Goal: Check status: Check status

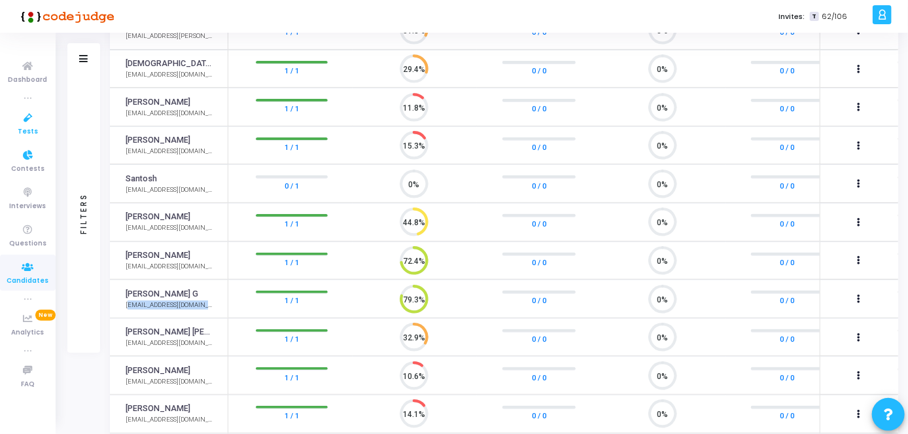
click at [22, 119] on icon at bounding box center [27, 118] width 27 height 16
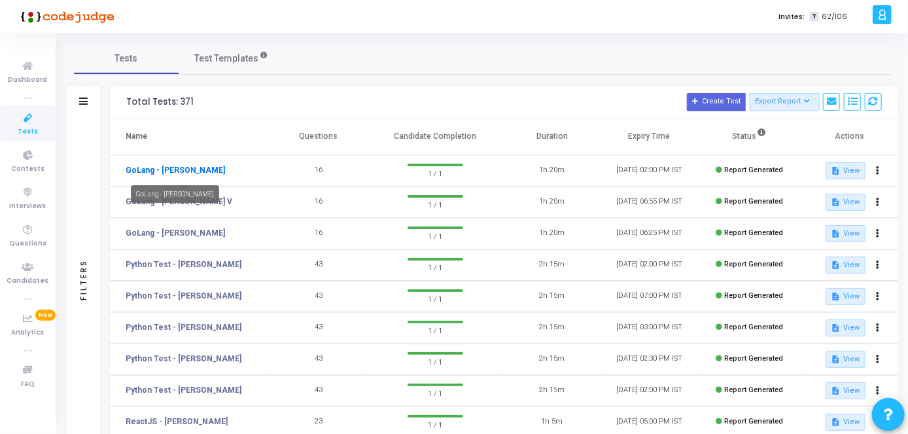
click at [198, 164] on link "GoLang - [PERSON_NAME]" at bounding box center [175, 170] width 99 height 12
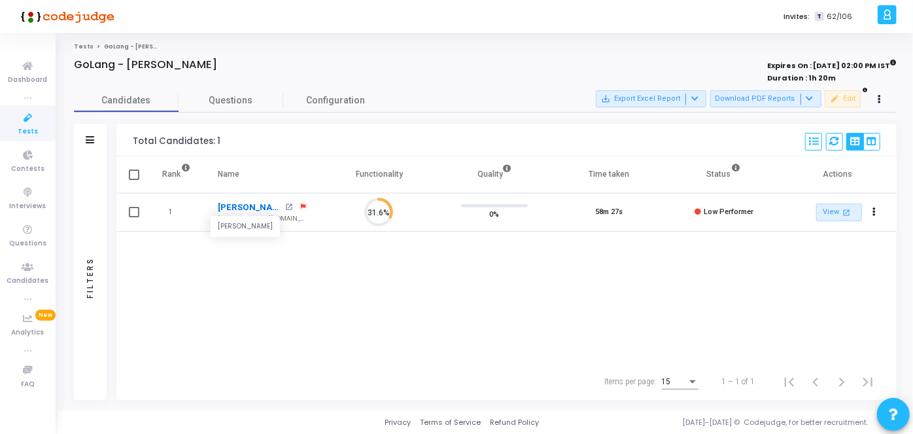
click at [234, 203] on link "[PERSON_NAME]" at bounding box center [249, 207] width 63 height 13
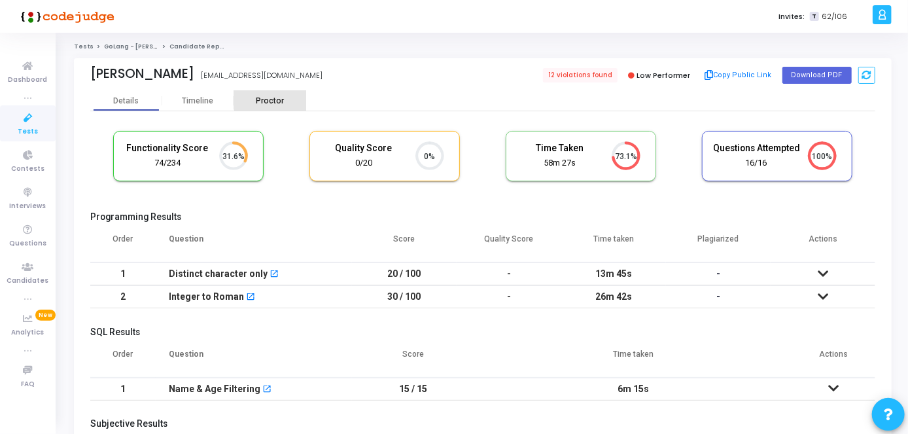
click at [270, 97] on div "Proctor" at bounding box center [270, 101] width 72 height 10
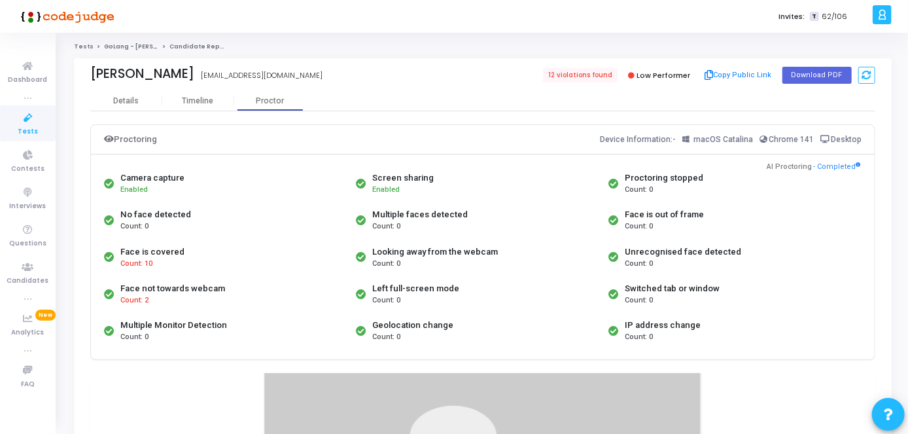
drag, startPoint x: 905, startPoint y: 125, endPoint x: 912, endPoint y: 190, distance: 65.1
click at [907, 190] on html "</div></div> T [PERSON_NAME] Subscribe to a plan of your choice Settings Accoun…" at bounding box center [454, 217] width 908 height 434
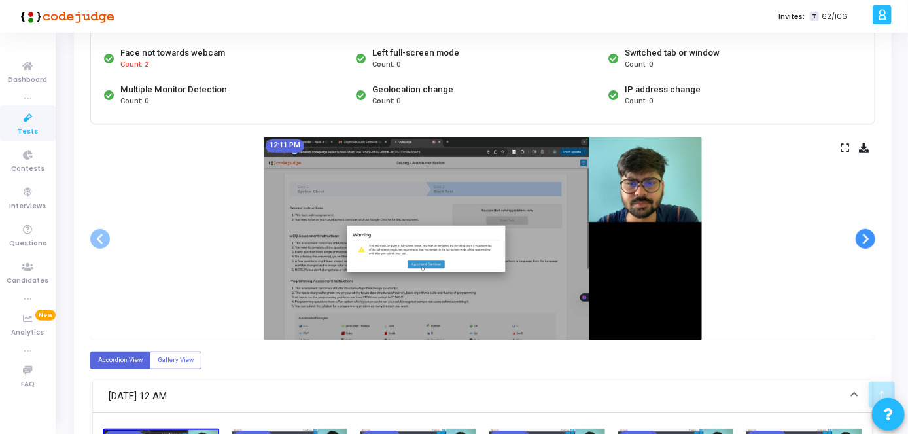
click at [866, 230] on span at bounding box center [865, 239] width 20 height 20
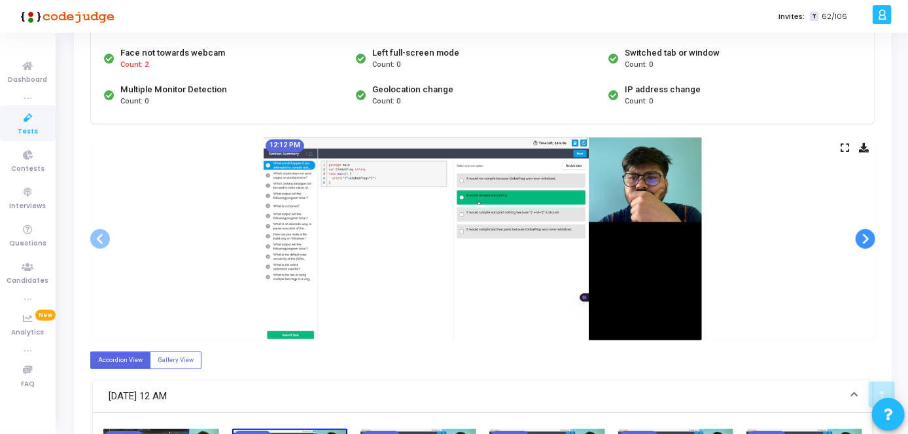
click at [866, 230] on span at bounding box center [865, 239] width 20 height 20
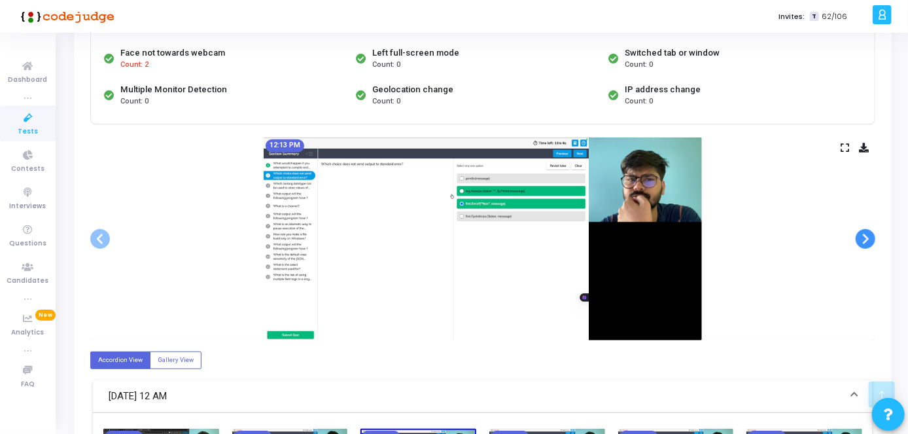
click at [866, 230] on span at bounding box center [865, 239] width 20 height 20
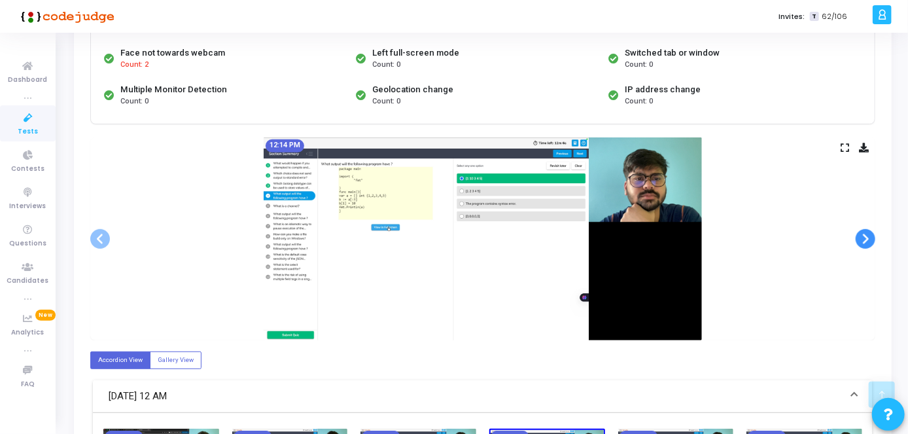
click at [866, 230] on span at bounding box center [865, 239] width 20 height 20
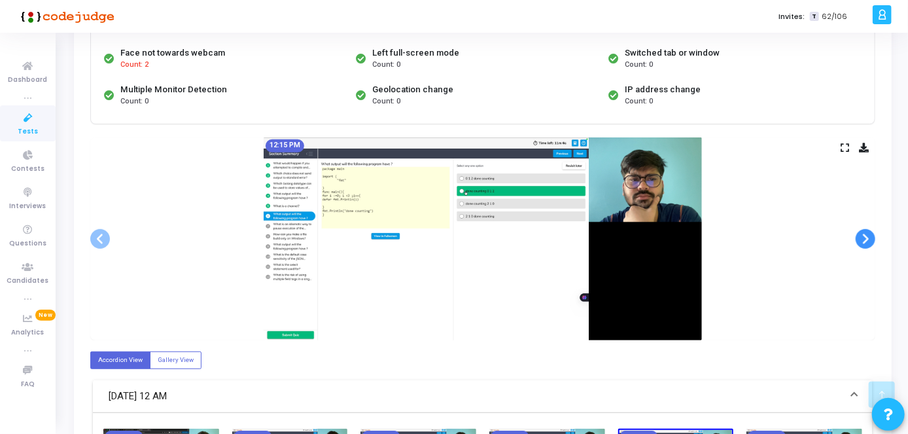
click at [866, 230] on span at bounding box center [865, 239] width 20 height 20
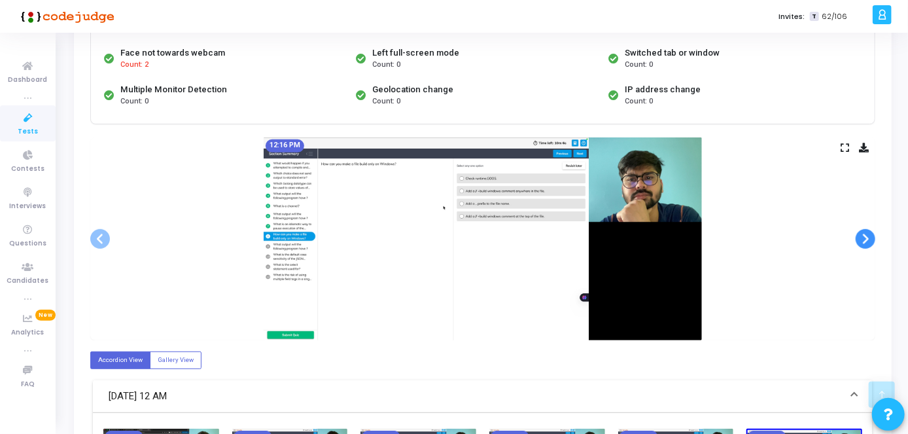
click at [866, 230] on span at bounding box center [865, 239] width 20 height 20
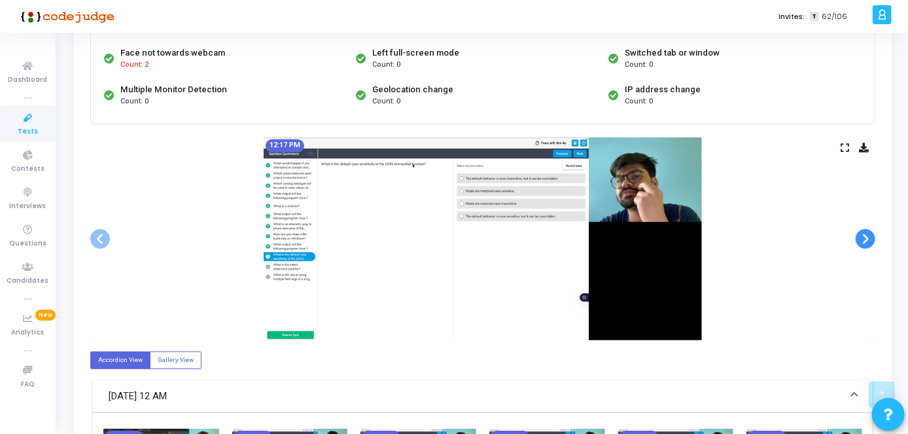
click at [866, 230] on span at bounding box center [865, 239] width 20 height 20
